Goal: Task Accomplishment & Management: Manage account settings

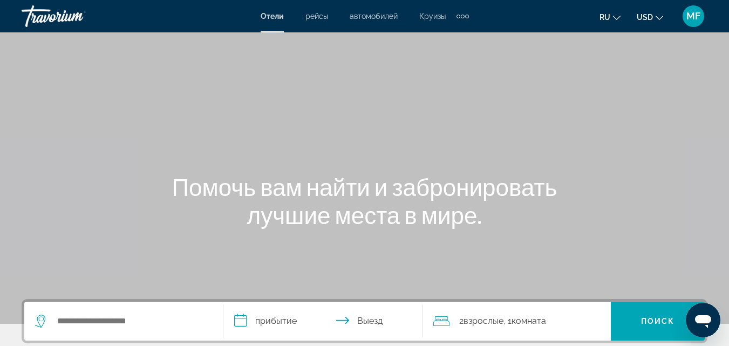
click at [694, 18] on span "MF" at bounding box center [693, 16] width 14 height 11
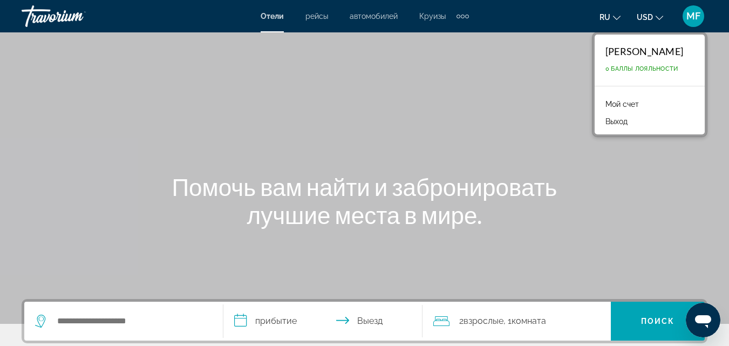
click at [631, 100] on link "Мой счет" at bounding box center [622, 104] width 44 height 14
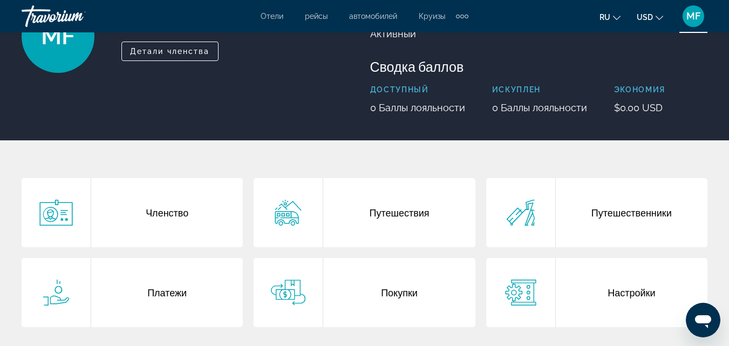
scroll to position [108, 0]
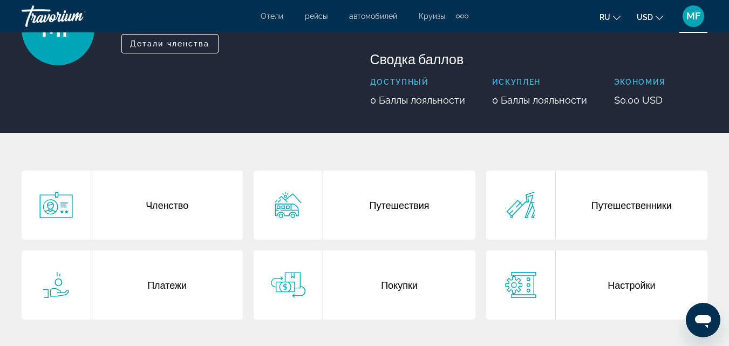
click at [377, 288] on div "Покупки" at bounding box center [399, 284] width 152 height 69
